Goal: Transaction & Acquisition: Purchase product/service

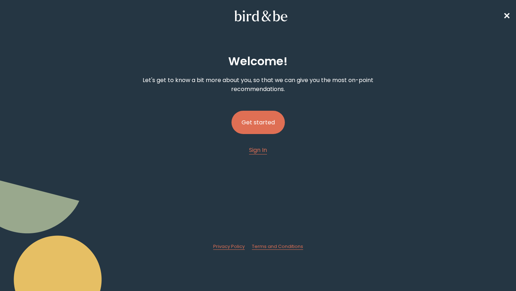
click at [265, 119] on button "Get started" at bounding box center [258, 122] width 53 height 23
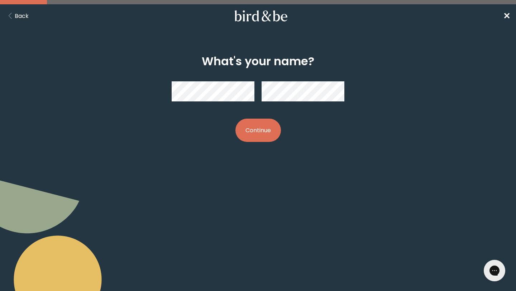
click at [236, 119] on button "Continue" at bounding box center [259, 130] width 46 height 23
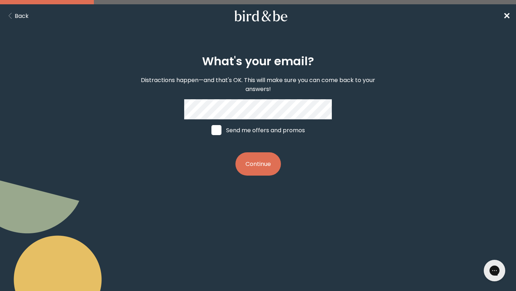
click at [261, 168] on button "Continue" at bounding box center [259, 163] width 46 height 23
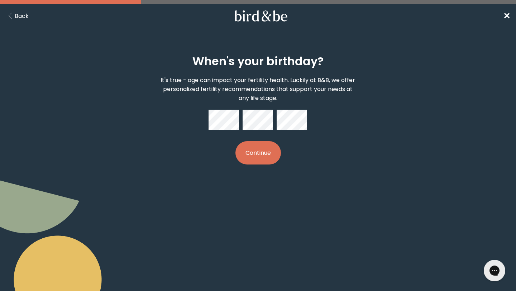
click at [236, 141] on button "Continue" at bounding box center [259, 152] width 46 height 23
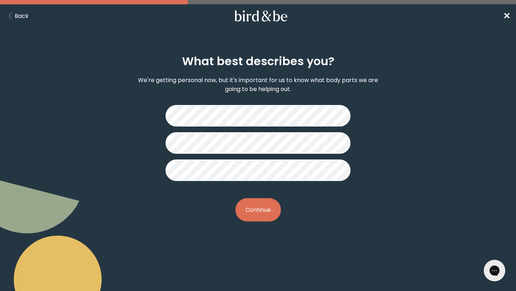
click at [263, 215] on button "Continue" at bounding box center [259, 209] width 46 height 23
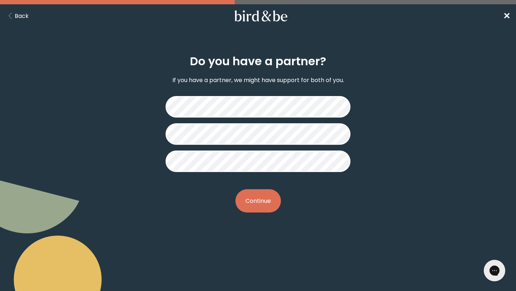
click at [268, 201] on button "Continue" at bounding box center [259, 200] width 46 height 23
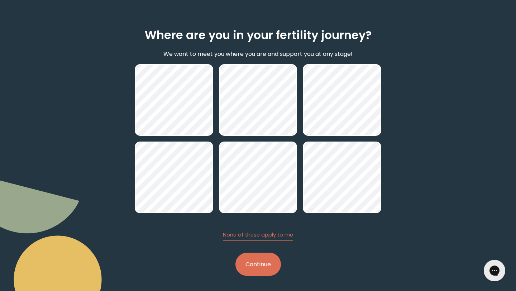
scroll to position [28, 0]
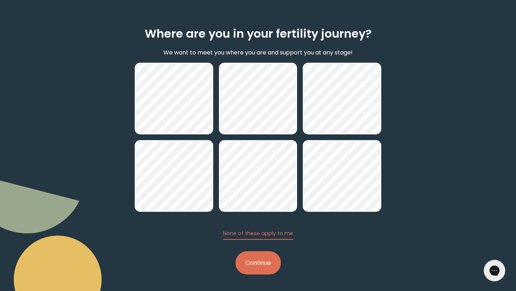
click at [263, 265] on button "Continue" at bounding box center [259, 262] width 46 height 23
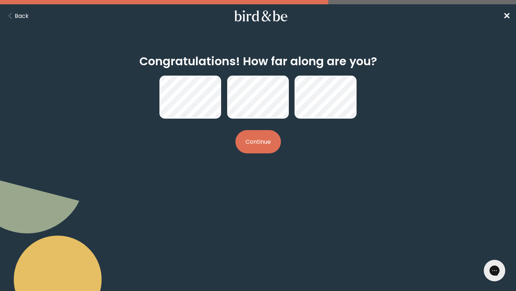
click at [251, 145] on button "Continue" at bounding box center [259, 141] width 46 height 23
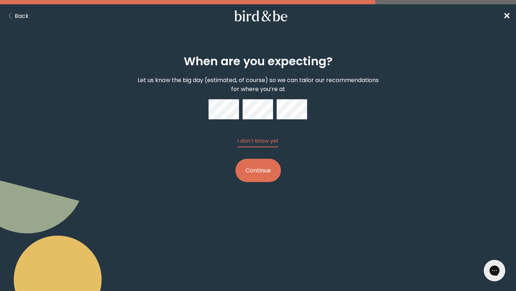
click at [266, 175] on button "Continue" at bounding box center [259, 170] width 46 height 23
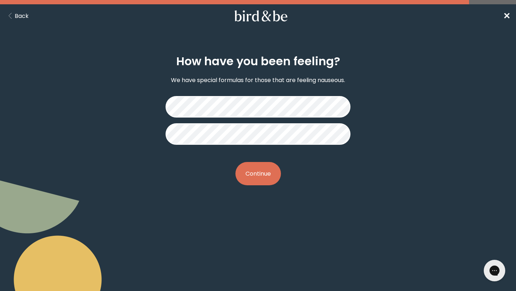
click at [271, 176] on button "Continue" at bounding box center [259, 173] width 46 height 23
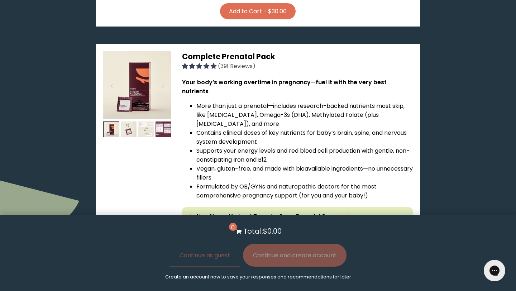
scroll to position [408, 0]
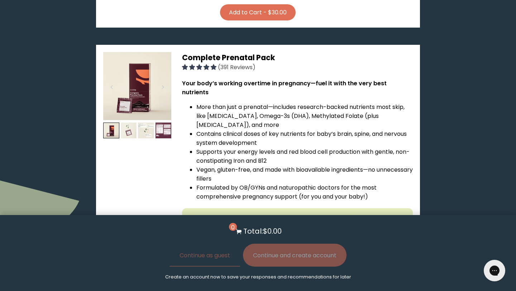
click at [128, 123] on img at bounding box center [129, 131] width 16 height 16
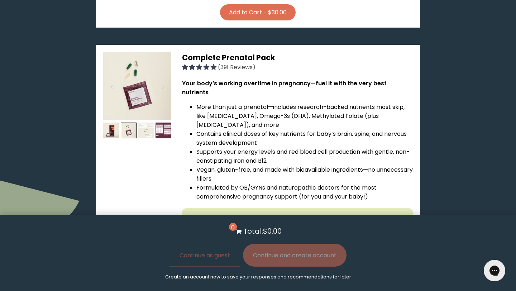
click at [144, 123] on img at bounding box center [146, 131] width 16 height 16
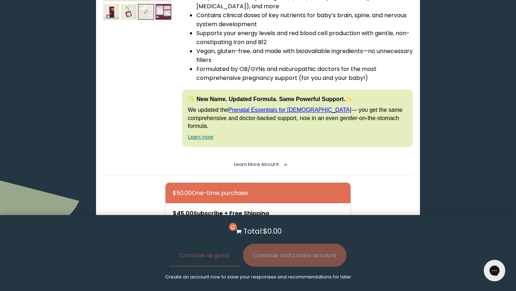
scroll to position [545, 0]
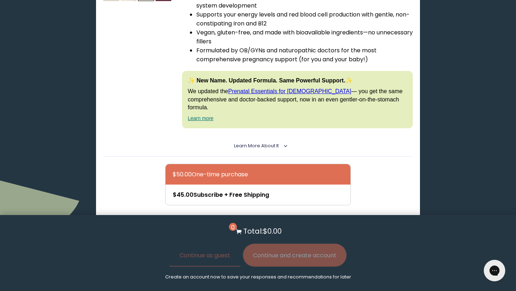
click at [274, 136] on details "Learn More About it < What makes it special 30 daily packs to simplify your rou…" at bounding box center [258, 146] width 310 height 21
click at [274, 143] on span "Learn More About it" at bounding box center [256, 146] width 45 height 6
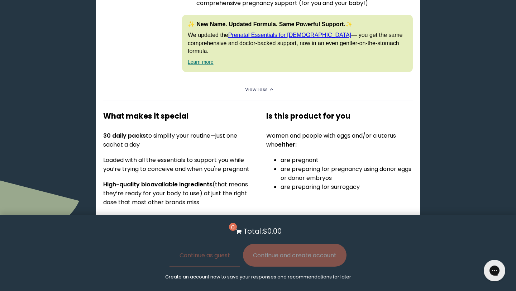
scroll to position [602, 0]
drag, startPoint x: 130, startPoint y: 175, endPoint x: 224, endPoint y: 184, distance: 94.4
click at [224, 213] on p "Vegan formula free of gluten, dairy, shellfish, yeast, artificial colors/dyes a…" at bounding box center [176, 222] width 147 height 18
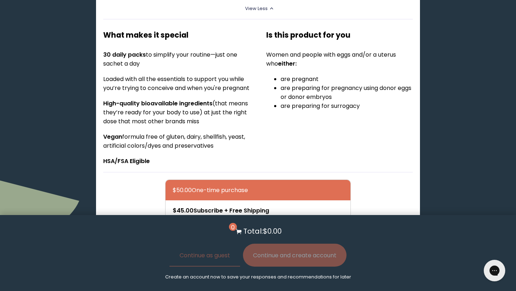
scroll to position [684, 0]
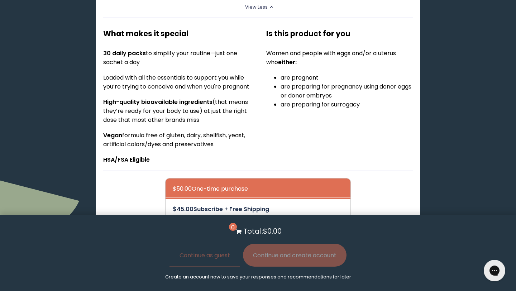
click at [234, 199] on div at bounding box center [265, 209] width 185 height 20
click at [173, 204] on input "$45.00 Subscribe + Free Shipping" at bounding box center [172, 204] width 0 height 0
radio input "true"
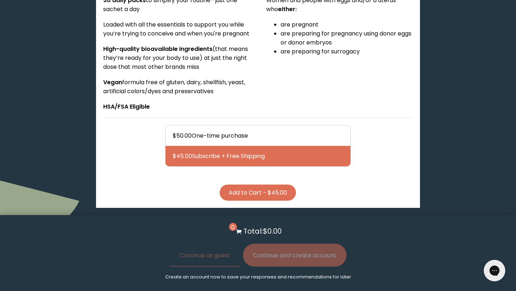
scroll to position [739, 0]
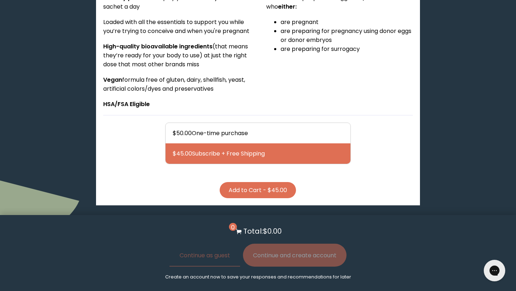
click at [247, 182] on button "Add to Cart - $45.00" at bounding box center [258, 190] width 76 height 16
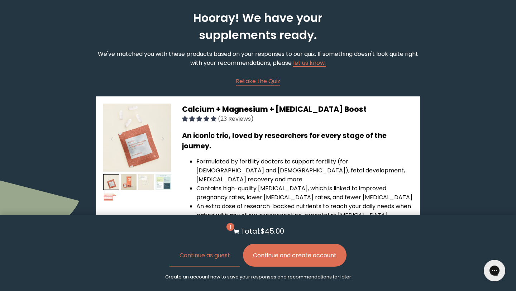
scroll to position [0, 0]
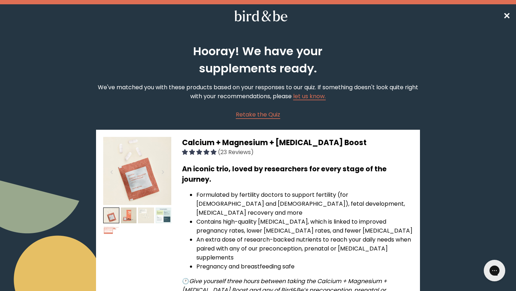
click at [265, 52] on h2 "Hooray! We have your supplements ready." at bounding box center [258, 60] width 194 height 34
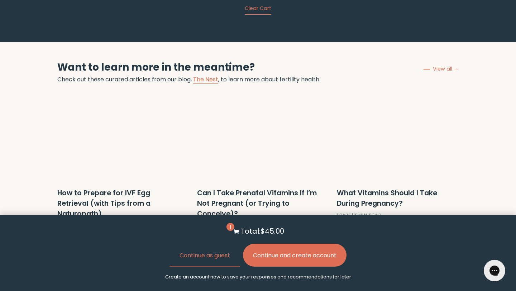
scroll to position [960, 0]
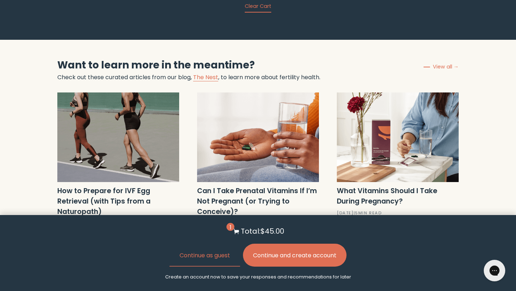
click at [305, 256] on button "Continue and create account" at bounding box center [295, 255] width 104 height 23
